Goal: Information Seeking & Learning: Compare options

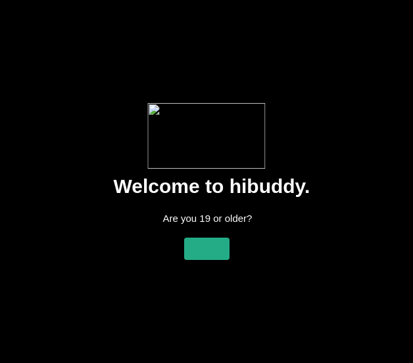
click at [173, 250] on flt-glass-pane at bounding box center [206, 181] width 413 height 363
click at [226, 235] on flt-glass-pane at bounding box center [206, 181] width 413 height 363
click at [201, 249] on flt-glass-pane at bounding box center [206, 181] width 413 height 363
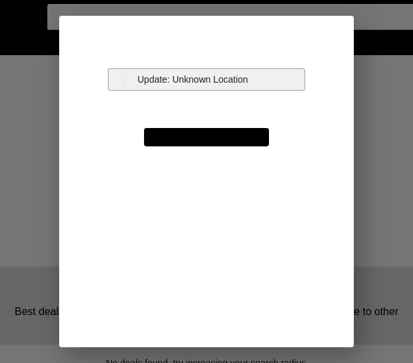
drag, startPoint x: 227, startPoint y: 82, endPoint x: 255, endPoint y: 80, distance: 27.7
click at [229, 82] on flt-glass-pane at bounding box center [206, 181] width 413 height 363
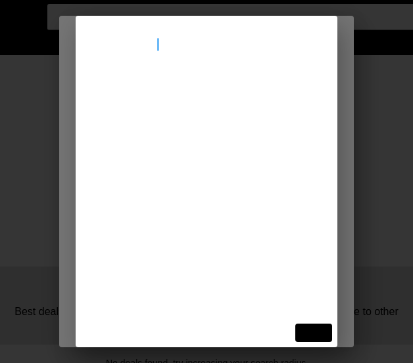
type input "[STREET_ADDRESS]"
click at [241, 102] on flt-glass-pane at bounding box center [206, 181] width 413 height 363
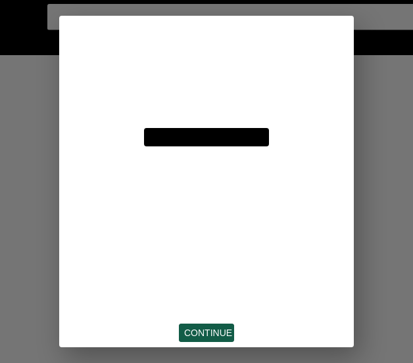
click at [196, 328] on flt-glass-pane at bounding box center [206, 181] width 413 height 363
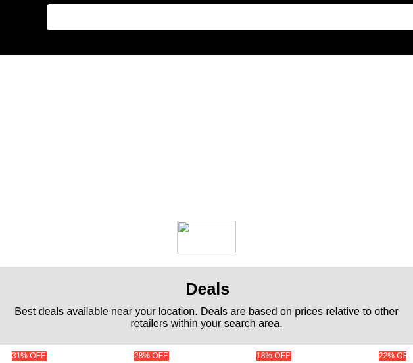
click at [25, 22] on flt-glass-pane at bounding box center [206, 181] width 413 height 363
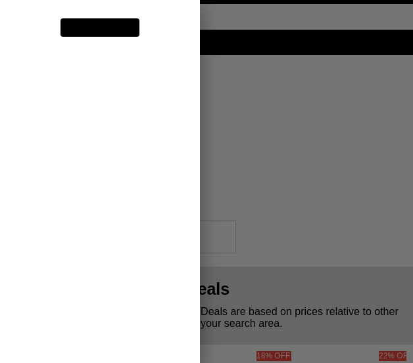
click at [95, 162] on flt-glass-pane at bounding box center [206, 181] width 413 height 363
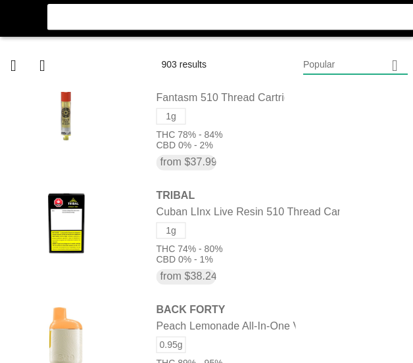
click at [367, 67] on flt-glass-pane at bounding box center [206, 181] width 413 height 363
click at [367, 99] on flt-glass-pane at bounding box center [206, 181] width 413 height 363
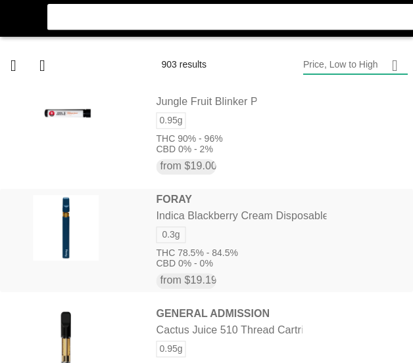
click at [311, 202] on flt-glass-pane at bounding box center [206, 181] width 413 height 363
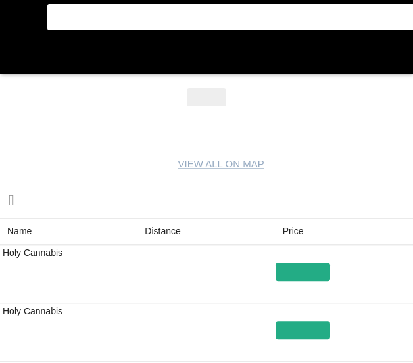
click at [150, 229] on flt-glass-pane at bounding box center [206, 181] width 413 height 363
click at [170, 229] on flt-glass-pane at bounding box center [206, 181] width 413 height 363
click at [177, 227] on flt-glass-pane at bounding box center [206, 181] width 413 height 363
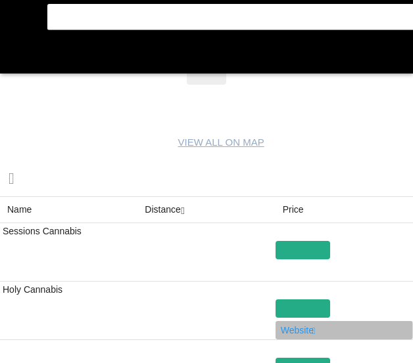
click at [300, 327] on flt-glass-pane at bounding box center [206, 181] width 413 height 363
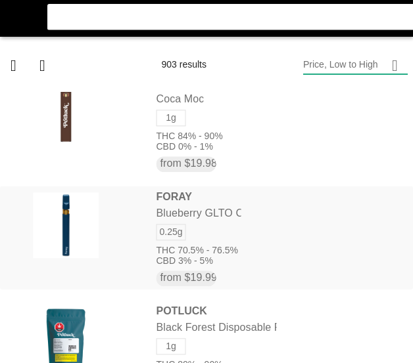
click at [262, 193] on flt-glass-pane at bounding box center [206, 181] width 413 height 363
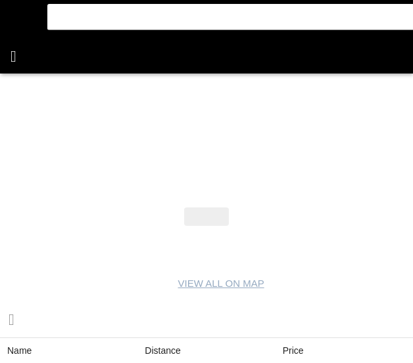
click at [28, 65] on flt-glass-pane at bounding box center [206, 181] width 413 height 363
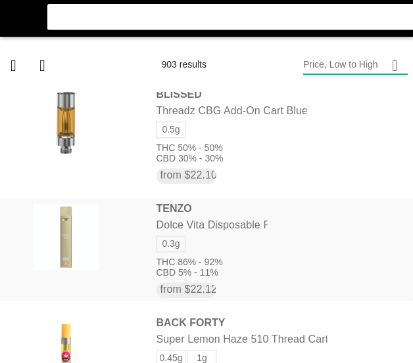
click at [354, 201] on flt-glass-pane at bounding box center [206, 181] width 413 height 363
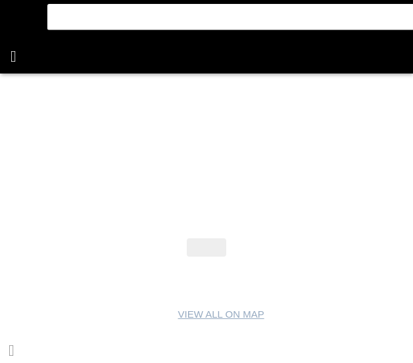
click at [7, 47] on flt-glass-pane at bounding box center [206, 181] width 413 height 363
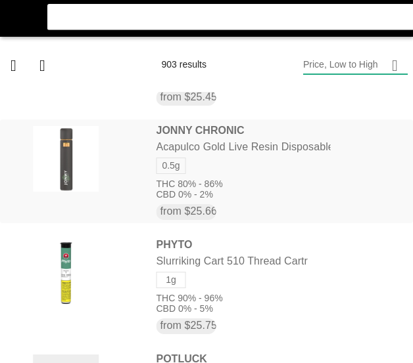
click at [319, 190] on flt-glass-pane at bounding box center [206, 181] width 413 height 363
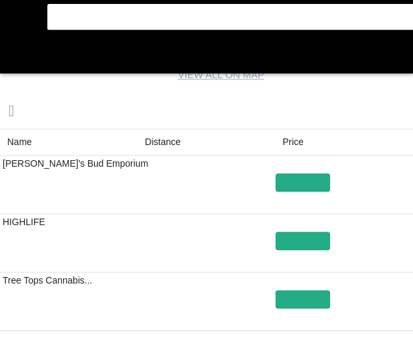
click at [168, 147] on flt-glass-pane at bounding box center [206, 181] width 413 height 363
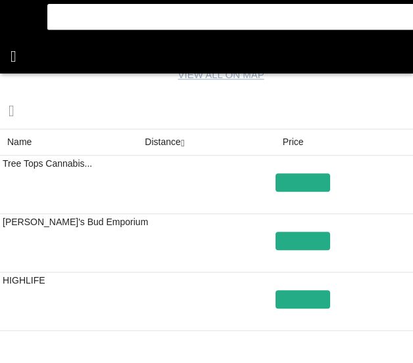
click at [26, 60] on flt-glass-pane at bounding box center [206, 181] width 413 height 363
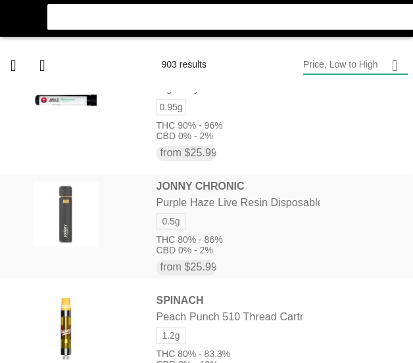
click at [214, 213] on flt-glass-pane at bounding box center [206, 181] width 413 height 363
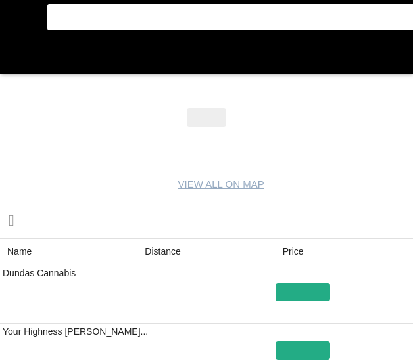
click at [164, 243] on flt-glass-pane at bounding box center [206, 181] width 413 height 363
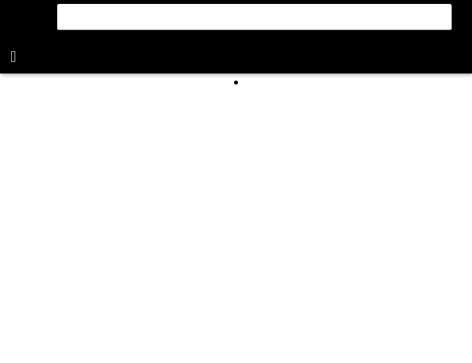
click at [30, 58] on flt-glass-pane at bounding box center [236, 181] width 472 height 363
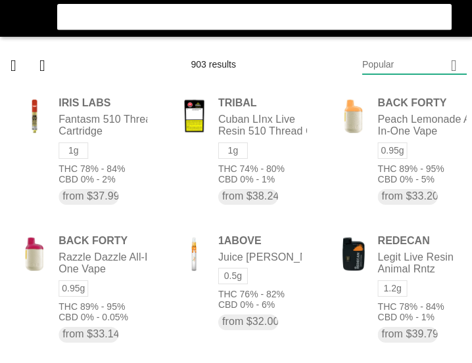
click at [412, 68] on flt-glass-pane at bounding box center [236, 181] width 472 height 363
click at [403, 93] on flt-glass-pane at bounding box center [236, 181] width 472 height 363
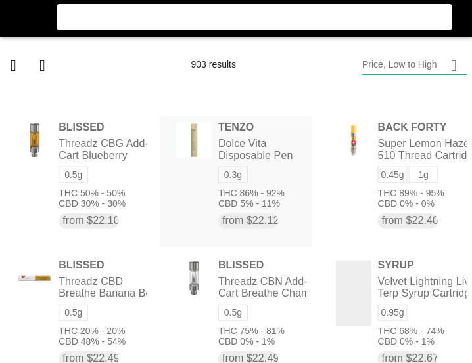
click at [174, 180] on flt-glass-pane at bounding box center [236, 181] width 472 height 363
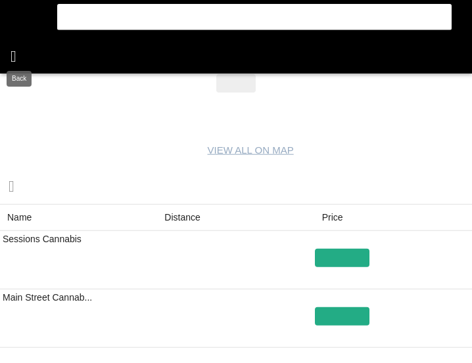
click at [19, 53] on flt-glass-pane at bounding box center [236, 181] width 472 height 363
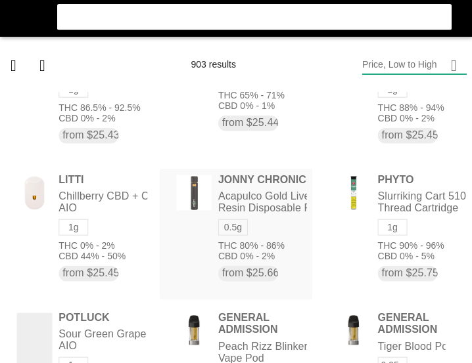
drag, startPoint x: 258, startPoint y: 200, endPoint x: 265, endPoint y: 195, distance: 8.0
click at [258, 200] on flt-glass-pane at bounding box center [236, 181] width 472 height 363
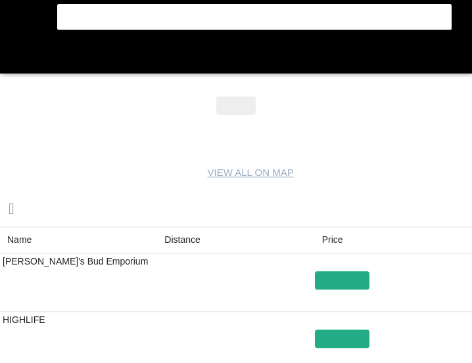
click at [183, 233] on flt-glass-pane at bounding box center [236, 181] width 472 height 363
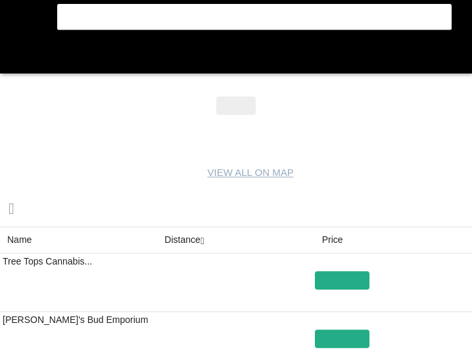
click at [21, 64] on flt-glass-pane at bounding box center [236, 181] width 472 height 363
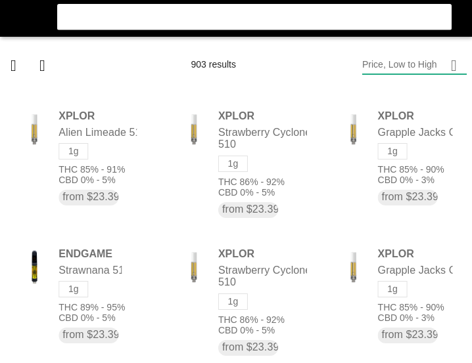
click at [230, 16] on flt-glass-pane at bounding box center [236, 181] width 472 height 363
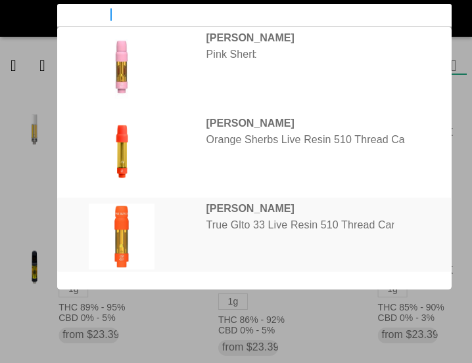
type input "[PERSON_NAME]"
click at [221, 223] on flt-glass-pane at bounding box center [236, 181] width 472 height 363
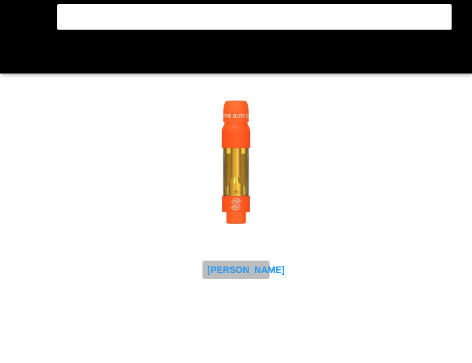
click at [236, 265] on flt-glass-pane at bounding box center [236, 181] width 472 height 363
click at [239, 274] on flt-glass-pane at bounding box center [236, 181] width 472 height 363
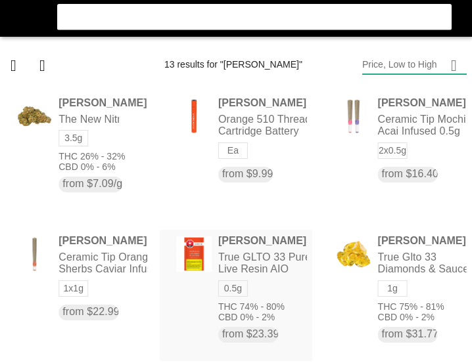
click at [229, 273] on flt-glass-pane at bounding box center [236, 181] width 472 height 363
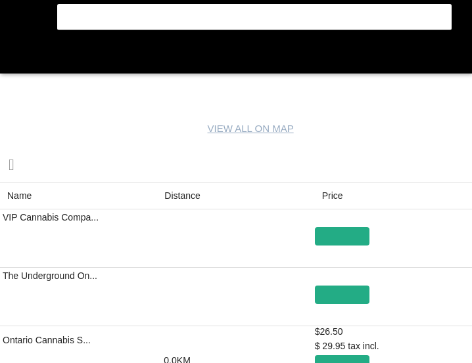
click at [195, 191] on flt-glass-pane at bounding box center [236, 181] width 472 height 363
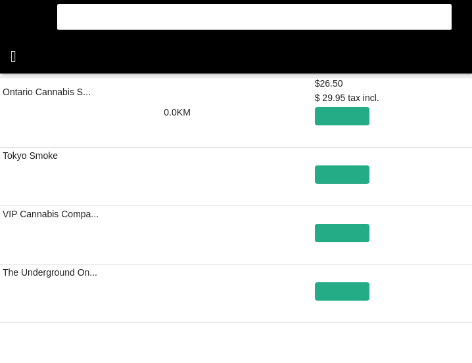
click at [22, 58] on flt-glass-pane at bounding box center [236, 181] width 472 height 363
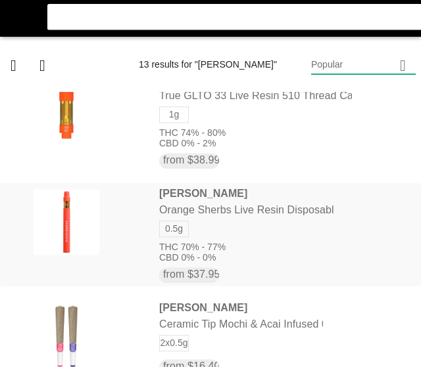
click at [240, 230] on flt-glass-pane at bounding box center [210, 183] width 421 height 367
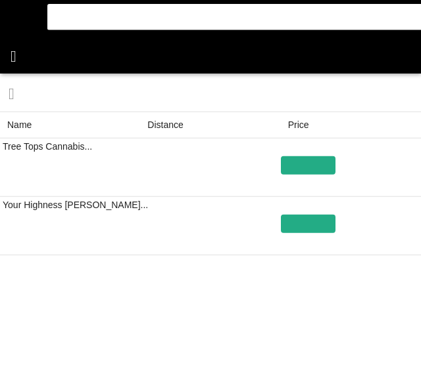
click at [9, 53] on flt-glass-pane at bounding box center [210, 183] width 421 height 367
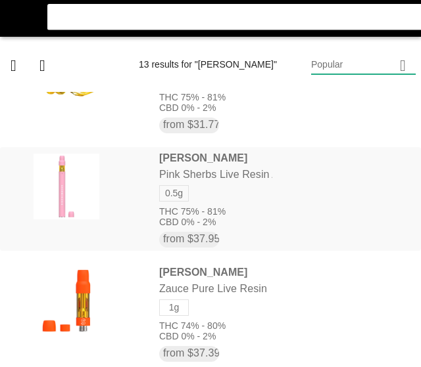
click at [208, 177] on flt-glass-pane at bounding box center [210, 183] width 421 height 367
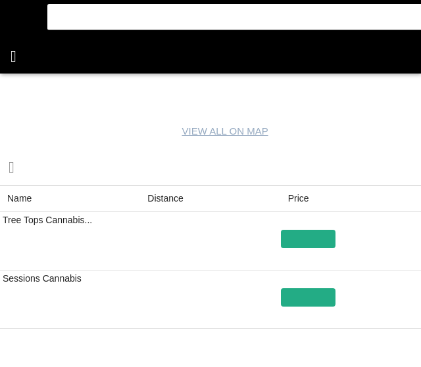
click at [29, 58] on flt-glass-pane at bounding box center [210, 183] width 421 height 367
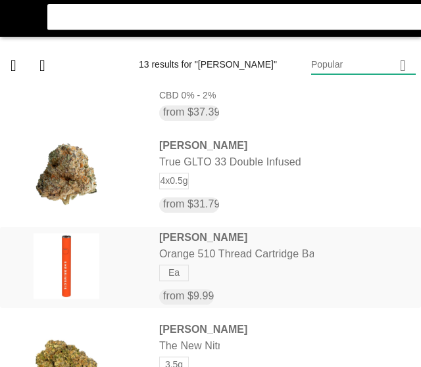
click at [272, 248] on flt-glass-pane at bounding box center [210, 183] width 421 height 367
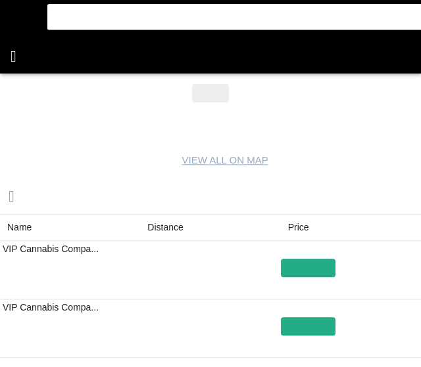
click at [18, 70] on flt-glass-pane at bounding box center [210, 183] width 421 height 367
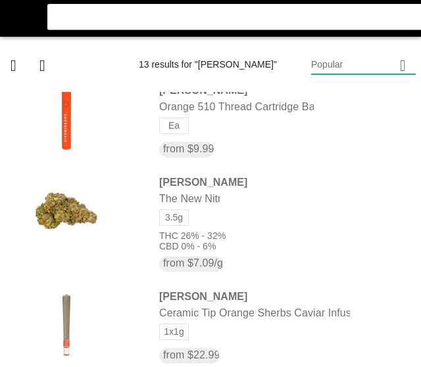
click at [15, 18] on flt-glass-pane at bounding box center [210, 183] width 421 height 367
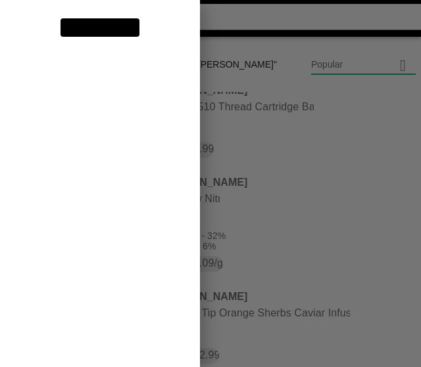
click at [136, 151] on flt-glass-pane at bounding box center [210, 183] width 421 height 367
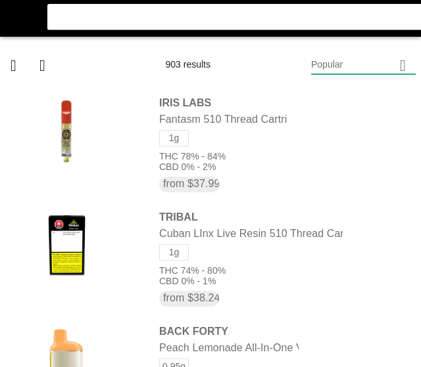
click at [344, 66] on flt-glass-pane at bounding box center [210, 183] width 421 height 367
click at [337, 101] on flt-glass-pane at bounding box center [210, 183] width 421 height 367
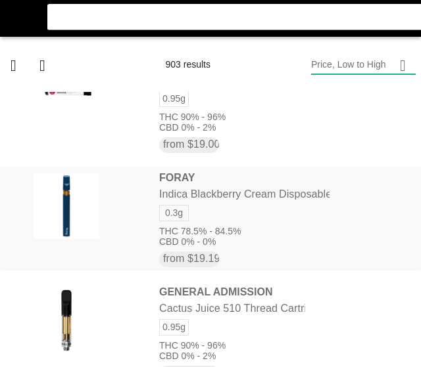
click at [255, 167] on flt-glass-pane at bounding box center [210, 183] width 421 height 367
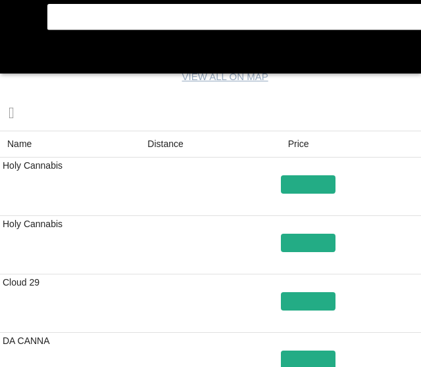
click at [167, 142] on flt-glass-pane at bounding box center [210, 183] width 421 height 367
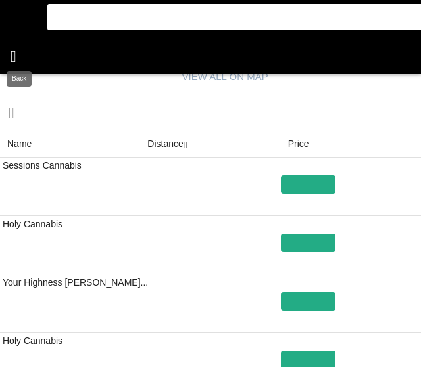
click at [2, 51] on flt-glass-pane at bounding box center [210, 183] width 421 height 367
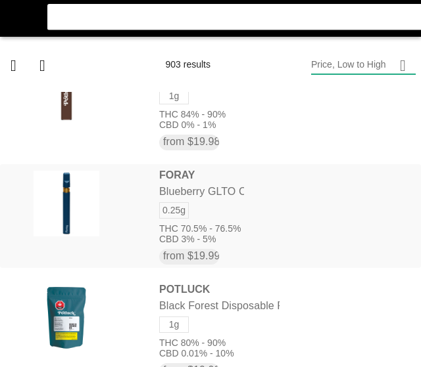
click at [282, 201] on flt-glass-pane at bounding box center [210, 183] width 421 height 367
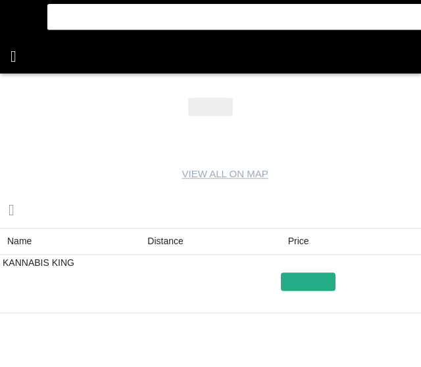
click at [20, 57] on flt-glass-pane at bounding box center [210, 183] width 421 height 367
